Goal: Transaction & Acquisition: Purchase product/service

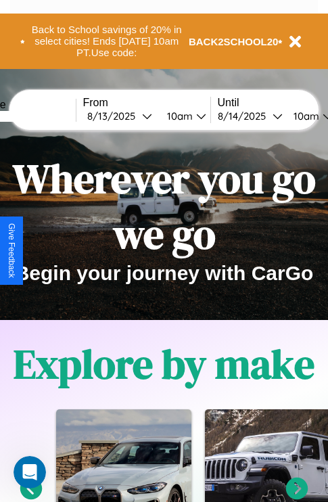
click at [45, 116] on input "text" at bounding box center [25, 116] width 102 height 11
type input "********"
click at [135, 116] on div "[DATE]" at bounding box center [114, 116] width 55 height 13
select select "*"
select select "****"
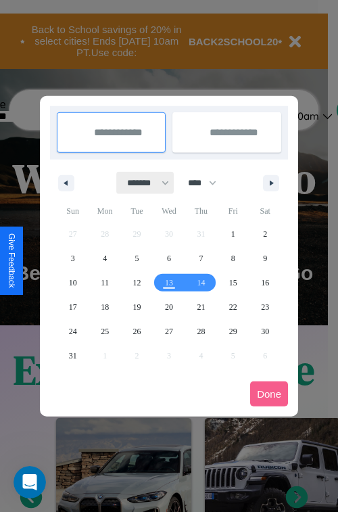
click at [142, 183] on select "******* ******** ***** ***** *** **** **** ****** ********* ******* ******** **…" at bounding box center [146, 183] width 58 height 22
select select "**"
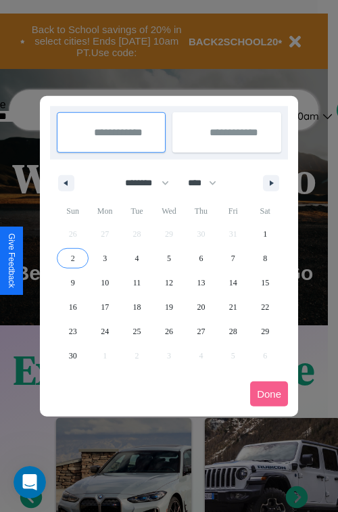
click at [72, 258] on span "2" at bounding box center [73, 258] width 4 height 24
type input "**********"
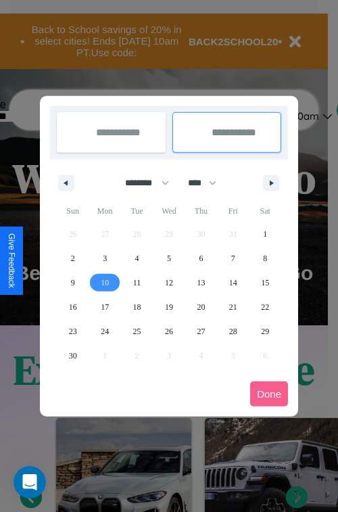
click at [105, 282] on span "10" at bounding box center [105, 283] width 8 height 24
type input "**********"
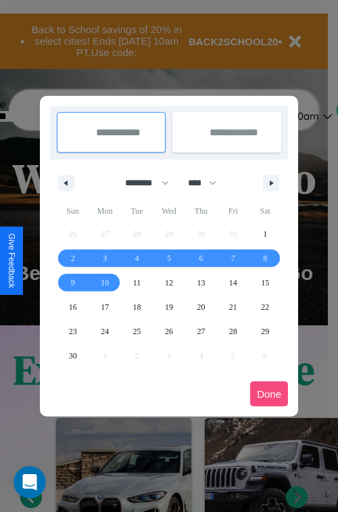
click at [269, 394] on button "Done" at bounding box center [269, 394] width 38 height 25
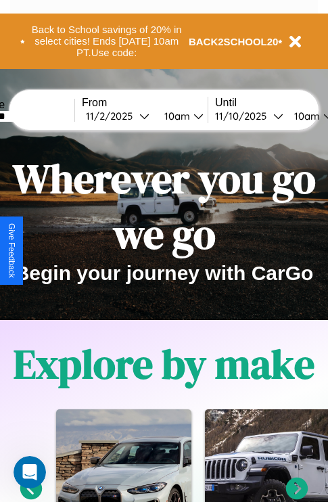
scroll to position [0, 51]
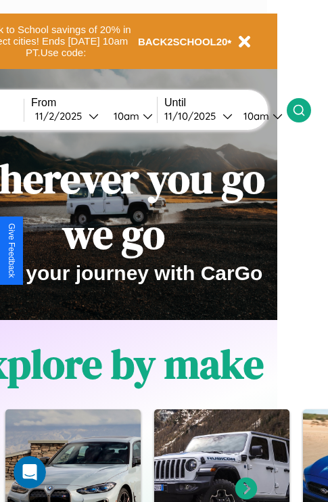
click at [306, 110] on icon at bounding box center [299, 111] width 14 height 14
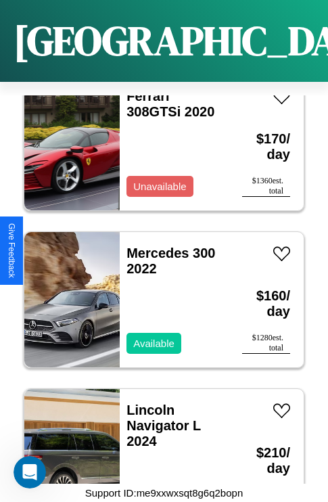
scroll to position [11830, 0]
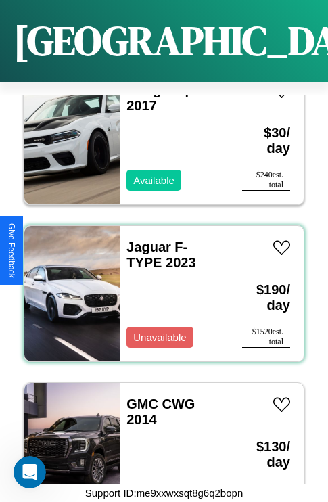
click at [159, 286] on div "Jaguar F-TYPE 2023 Unavailable" at bounding box center [174, 293] width 109 height 135
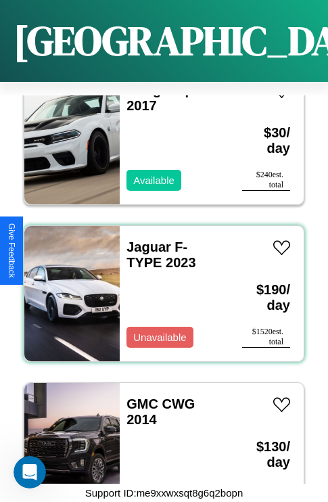
click at [159, 286] on div "Jaguar F-TYPE 2023 Unavailable" at bounding box center [174, 293] width 109 height 135
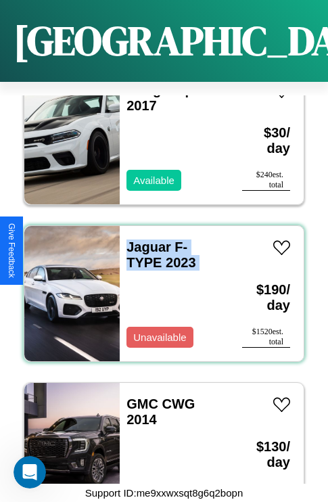
click at [159, 286] on div "Jaguar F-TYPE 2023 Unavailable" at bounding box center [174, 293] width 109 height 135
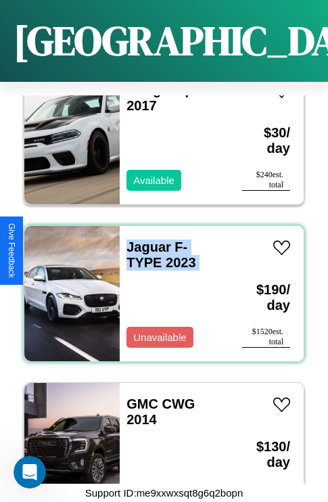
click at [159, 286] on div "Jaguar F-TYPE 2023 Unavailable" at bounding box center [174, 293] width 109 height 135
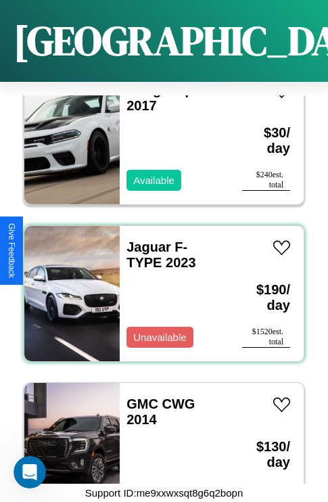
click at [159, 286] on div "Jaguar F-TYPE 2023 Unavailable" at bounding box center [174, 293] width 109 height 135
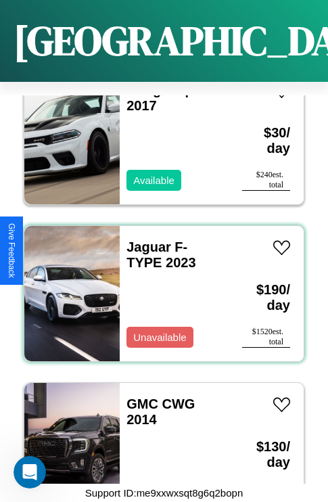
click at [159, 286] on div "Jaguar F-TYPE 2023 Unavailable" at bounding box center [174, 293] width 109 height 135
click at [145, 240] on link "Jaguar F-TYPE 2023" at bounding box center [161, 255] width 69 height 30
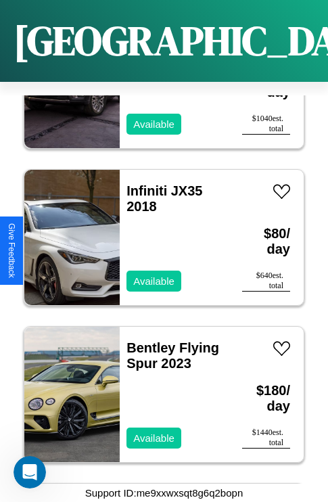
scroll to position [18427, 0]
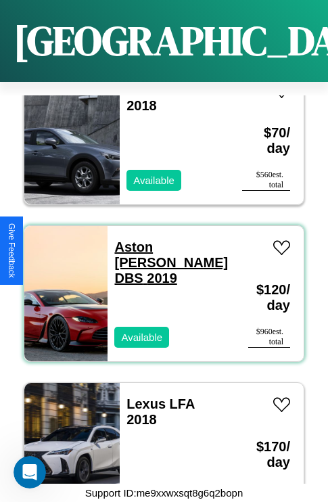
click at [164, 240] on link "Aston [PERSON_NAME] DBS 2019" at bounding box center [171, 263] width 114 height 46
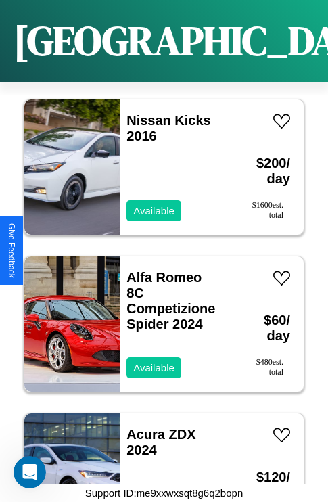
scroll to position [14657, 0]
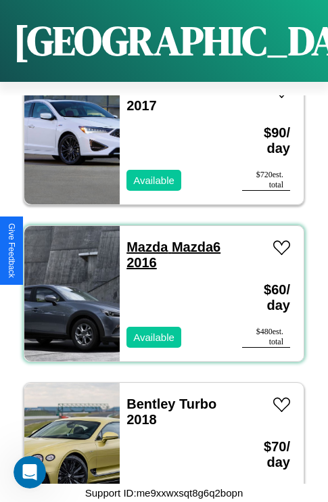
click at [143, 240] on link "Mazda Mazda6 2016" at bounding box center [174, 255] width 94 height 30
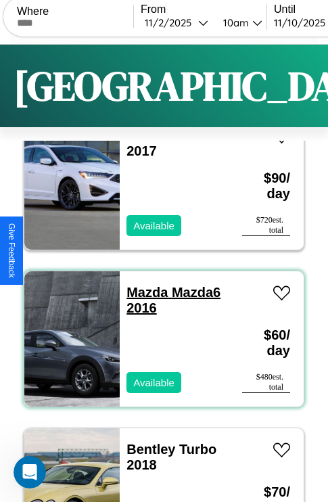
scroll to position [0, 0]
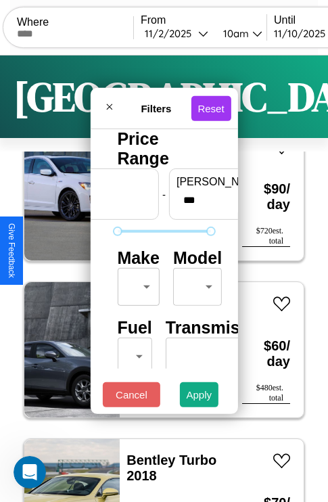
scroll to position [110, 43]
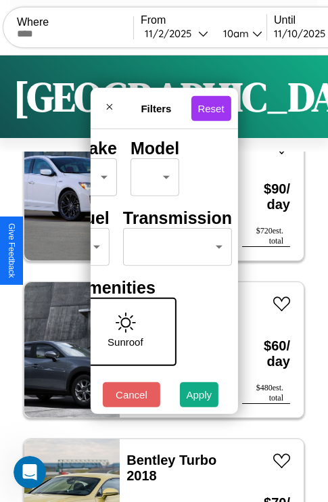
click at [175, 244] on body "CarGo Where From [DATE] 10am Until [DATE] 10am Become a Host Login Sign Up [GEO…" at bounding box center [164, 279] width 328 height 559
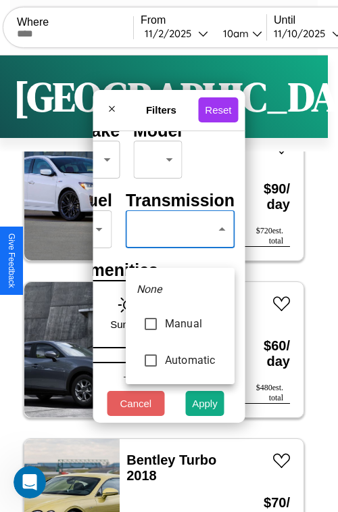
type input "*********"
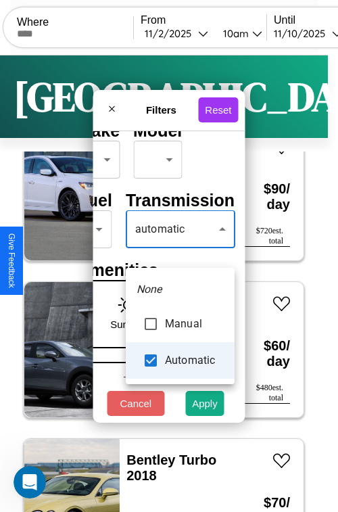
click at [180, 249] on div at bounding box center [169, 256] width 338 height 512
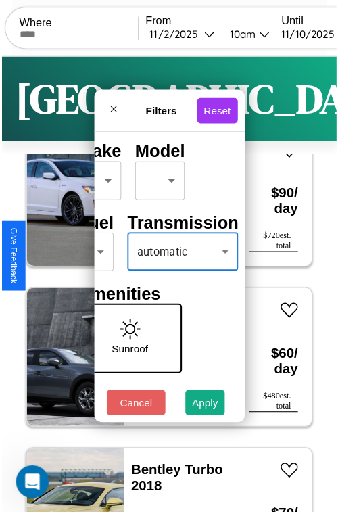
scroll to position [40, 27]
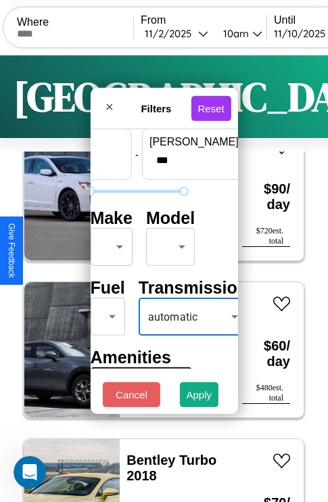
click at [109, 244] on body "CarGo Where From [DATE] 10am Until [DATE] 10am Become a Host Login Sign Up [GEO…" at bounding box center [164, 279] width 328 height 559
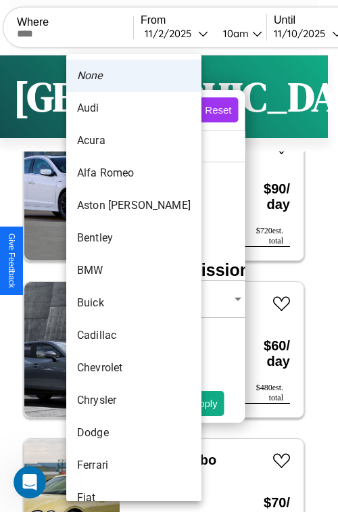
click at [108, 173] on li "Alfa Romeo" at bounding box center [133, 173] width 135 height 32
type input "**********"
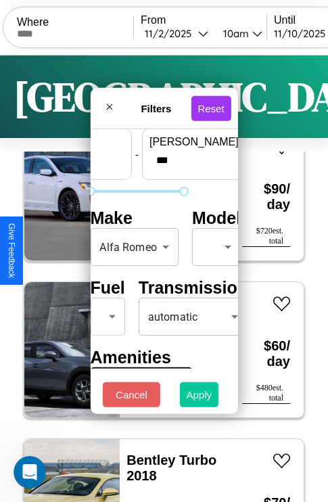
click at [200, 398] on button "Apply" at bounding box center [199, 394] width 39 height 25
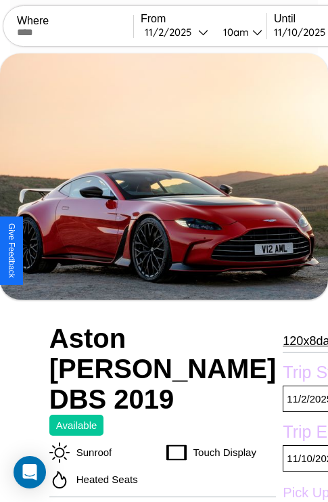
scroll to position [588, 0]
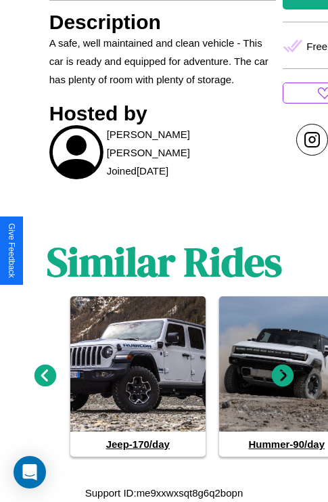
click at [283, 376] on icon at bounding box center [283, 376] width 22 height 22
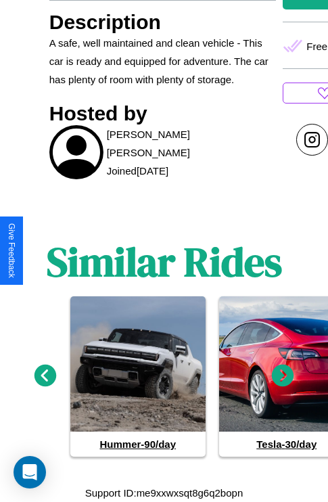
click at [283, 376] on icon at bounding box center [283, 376] width 22 height 22
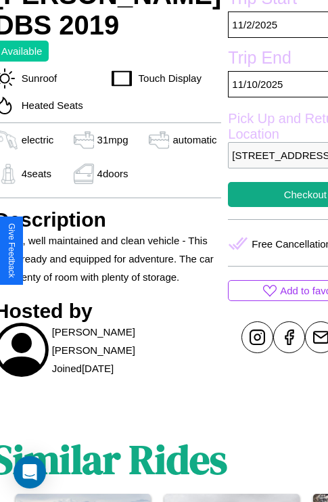
scroll to position [338, 65]
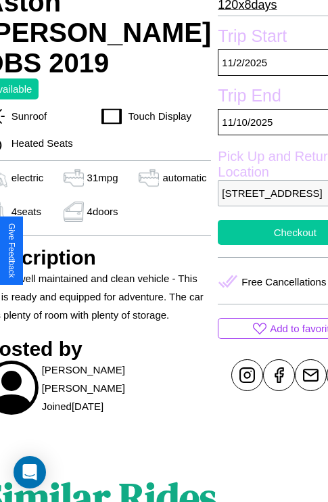
click at [250, 245] on button "Checkout" at bounding box center [295, 232] width 154 height 25
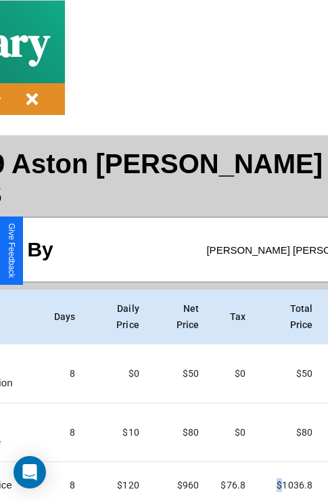
scroll to position [72, 162]
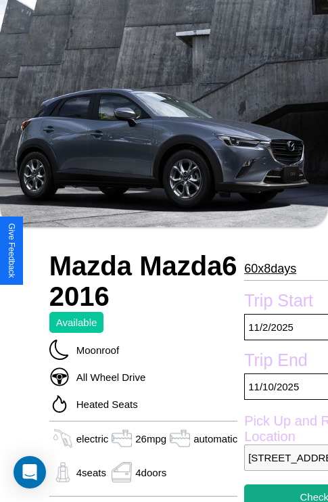
scroll to position [90, 0]
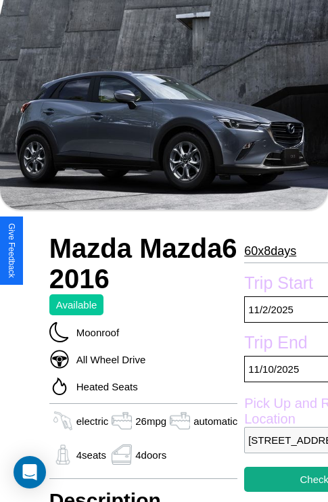
click at [269, 251] on p "60 x 8 days" at bounding box center [270, 251] width 52 height 22
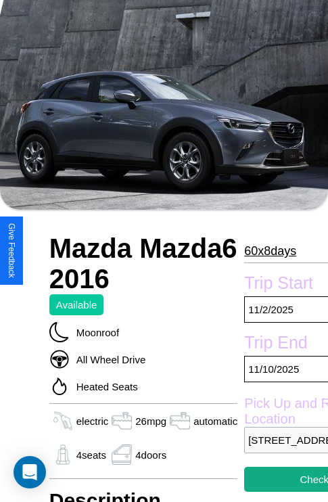
click at [269, 251] on p "60 x 8 days" at bounding box center [270, 251] width 52 height 22
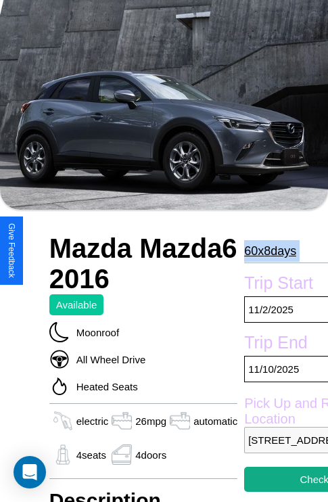
click at [269, 251] on p "60 x 8 days" at bounding box center [270, 251] width 52 height 22
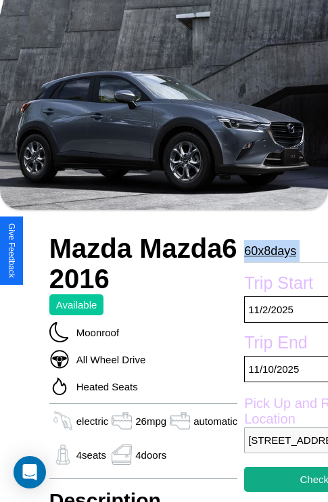
click at [269, 251] on p "60 x 8 days" at bounding box center [270, 251] width 52 height 22
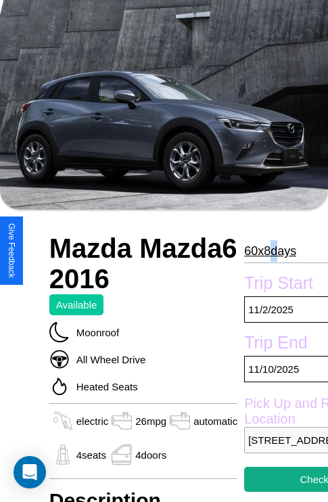
click at [269, 251] on p "60 x 8 days" at bounding box center [270, 251] width 52 height 22
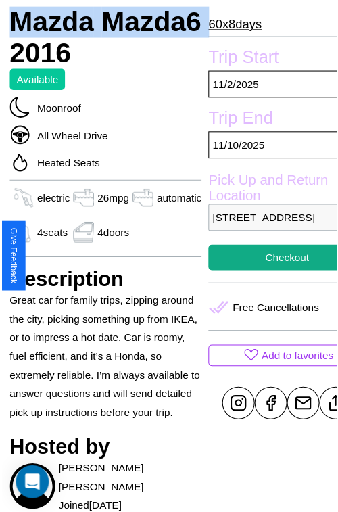
scroll to position [433, 65]
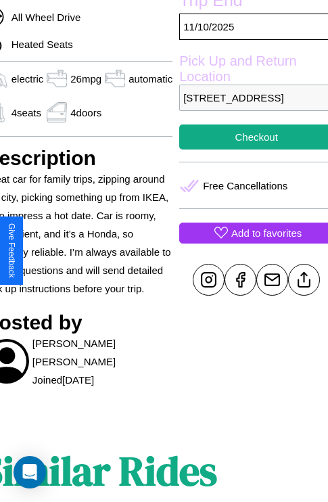
click at [250, 242] on p "Add to favorites" at bounding box center [267, 233] width 70 height 18
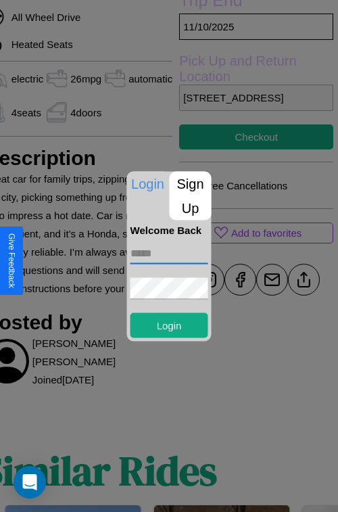
click at [169, 253] on input "text" at bounding box center [170, 253] width 78 height 22
type input "**********"
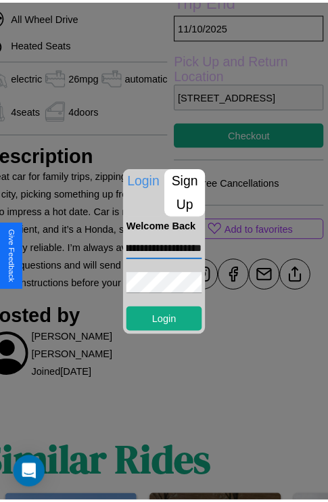
scroll to position [0, 0]
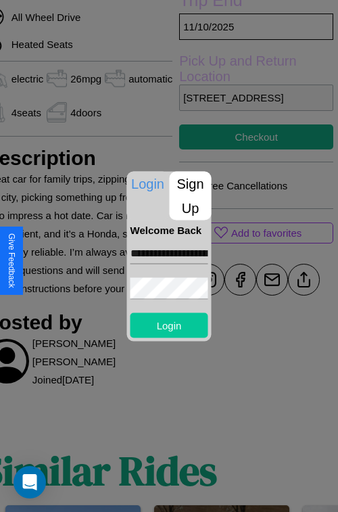
click at [169, 325] on button "Login" at bounding box center [170, 325] width 78 height 25
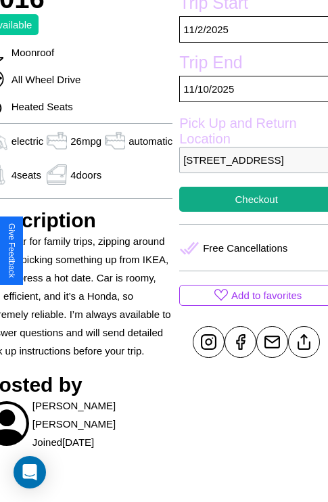
scroll to position [336, 65]
